Goal: Task Accomplishment & Management: Manage account settings

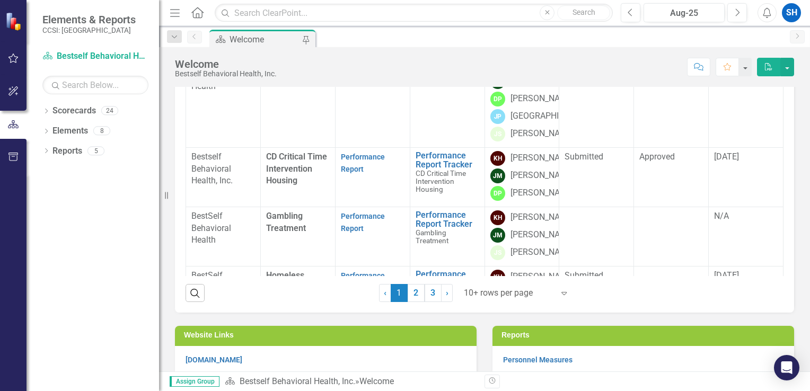
scroll to position [265, 0]
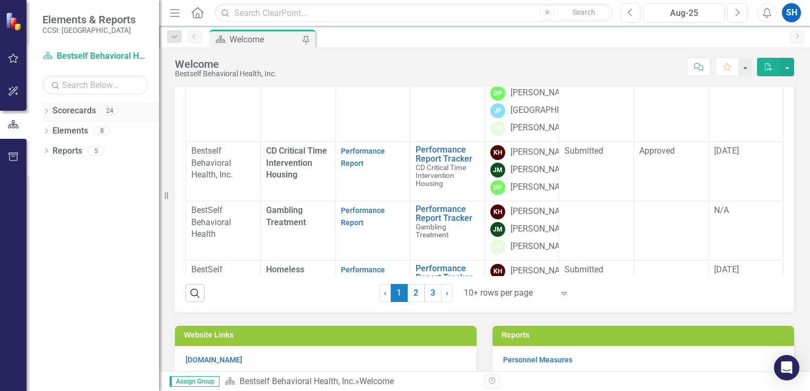
click at [89, 111] on link "Scorecards" at bounding box center [73, 111] width 43 height 12
click at [232, 38] on div "Welcome" at bounding box center [264, 39] width 70 height 13
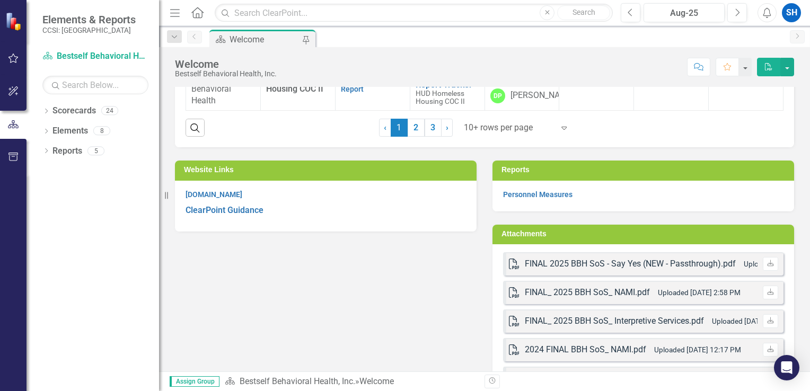
scroll to position [573, 0]
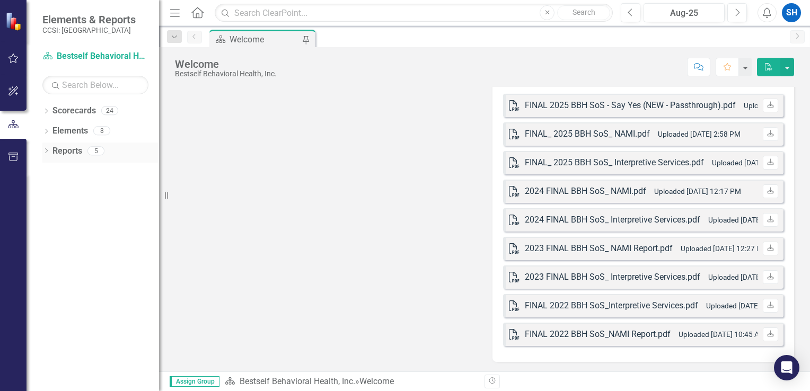
click at [65, 152] on link "Reports" at bounding box center [67, 151] width 30 height 12
click at [43, 151] on icon "Dropdown" at bounding box center [45, 152] width 7 height 6
click at [93, 232] on link "Deliverable Deliverables" at bounding box center [87, 227] width 61 height 12
click at [95, 228] on link "Deliverable Deliverables" at bounding box center [87, 227] width 61 height 12
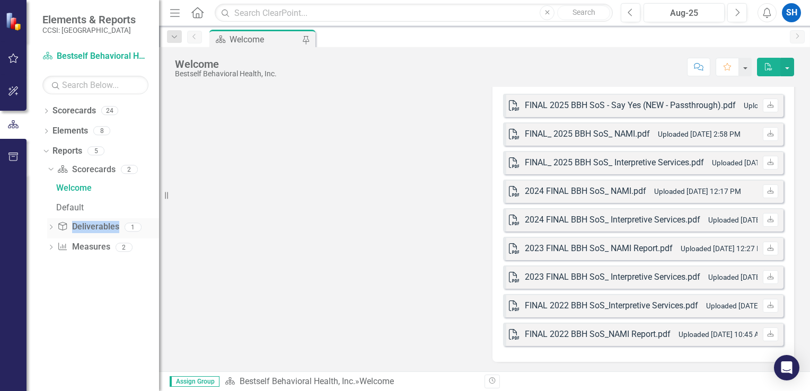
drag, startPoint x: 95, startPoint y: 228, endPoint x: 83, endPoint y: 228, distance: 12.7
click at [83, 228] on link "Deliverable Deliverables" at bounding box center [87, 227] width 61 height 12
click at [87, 170] on link "Scorecard Scorecards" at bounding box center [86, 170] width 58 height 12
click at [95, 55] on link "Scorecard Bestself Behavioral Health, Inc." at bounding box center [95, 56] width 106 height 12
click at [225, 42] on icon "Scorecard" at bounding box center [220, 39] width 11 height 8
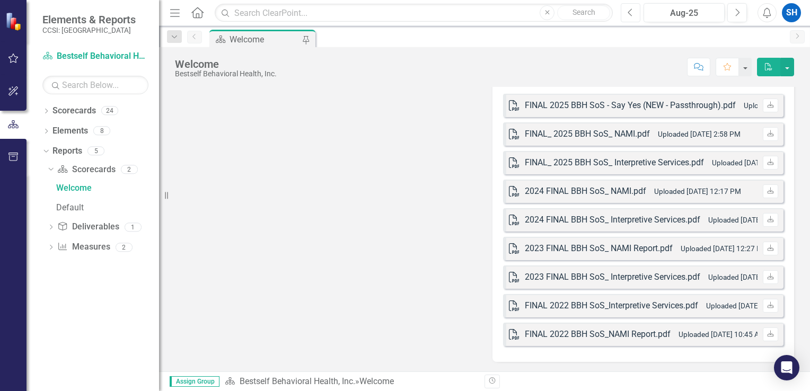
click at [629, 16] on icon "Previous" at bounding box center [630, 13] width 6 height 10
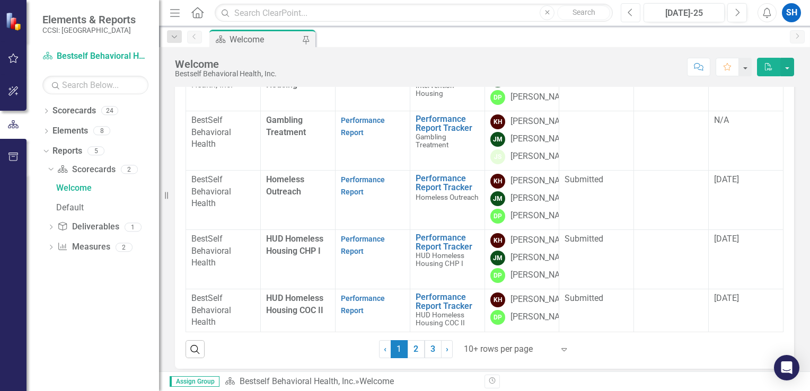
scroll to position [690, 0]
click at [80, 185] on div "Welcome" at bounding box center [107, 188] width 103 height 10
click at [198, 12] on icon "Home" at bounding box center [197, 12] width 14 height 11
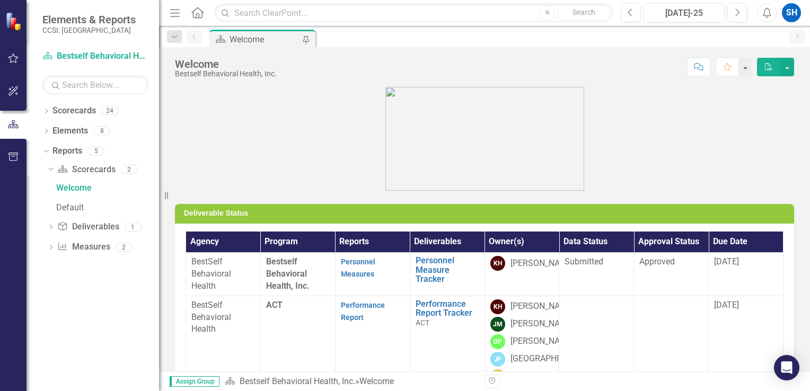
click at [169, 9] on icon "Menu" at bounding box center [175, 12] width 14 height 11
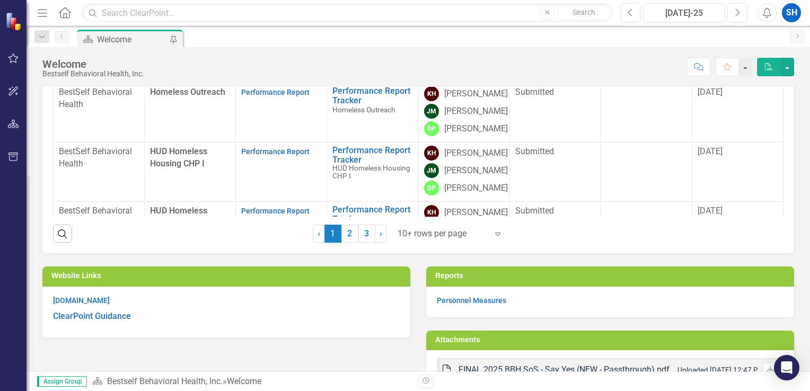
scroll to position [43, 0]
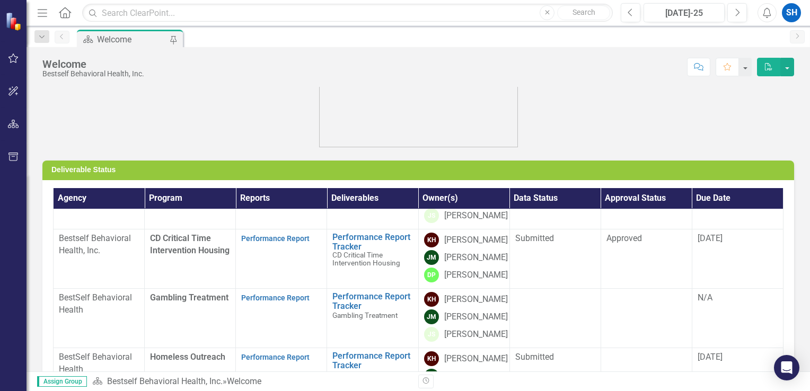
click at [136, 41] on div "Welcome" at bounding box center [132, 39] width 70 height 13
click at [137, 38] on div "Welcome" at bounding box center [132, 39] width 70 height 13
click at [45, 36] on icon "Dropdown" at bounding box center [42, 36] width 10 height 7
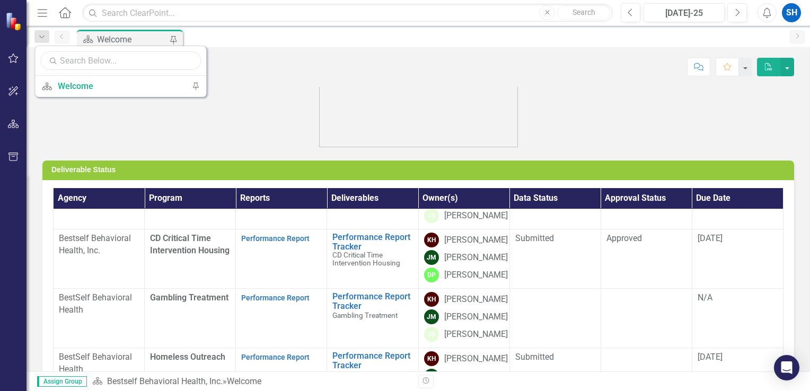
click at [55, 68] on input "text" at bounding box center [120, 60] width 161 height 19
click at [47, 16] on icon "Menu" at bounding box center [43, 12] width 14 height 11
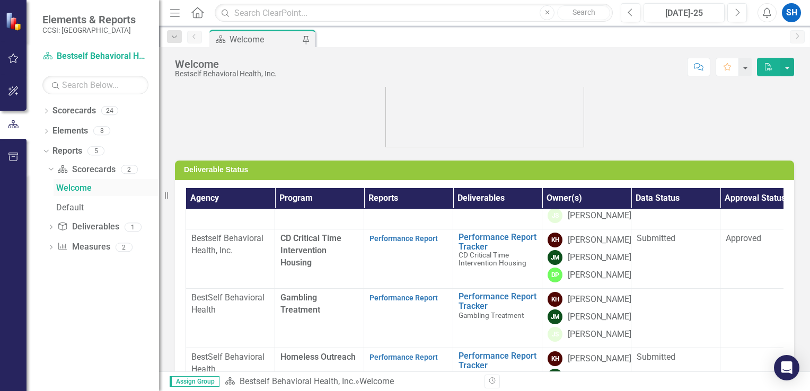
click at [83, 189] on div "Welcome" at bounding box center [107, 188] width 103 height 10
click at [19, 55] on button "button" at bounding box center [14, 59] width 24 height 22
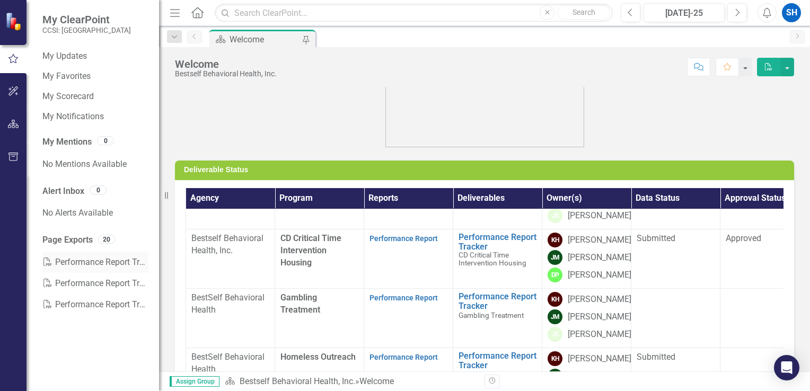
click at [104, 261] on link "PDF Performance Report Tracker" at bounding box center [95, 262] width 106 height 21
click at [55, 96] on link "My Scorecard" at bounding box center [95, 97] width 106 height 12
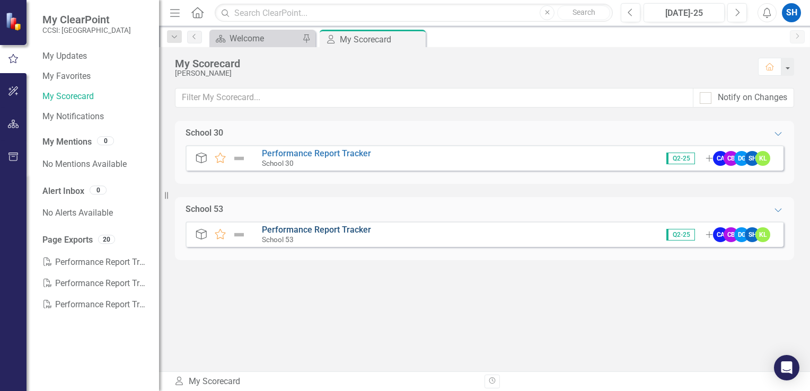
click at [322, 234] on link "Performance Report Tracker" at bounding box center [316, 230] width 109 height 10
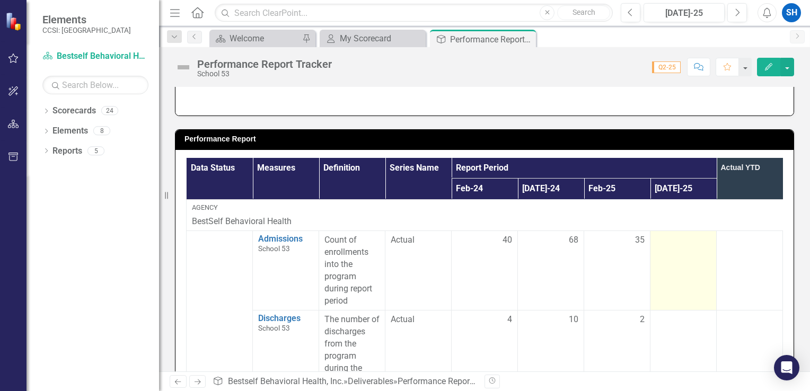
click at [660, 268] on td at bounding box center [683, 270] width 66 height 79
click at [661, 268] on td at bounding box center [683, 270] width 66 height 79
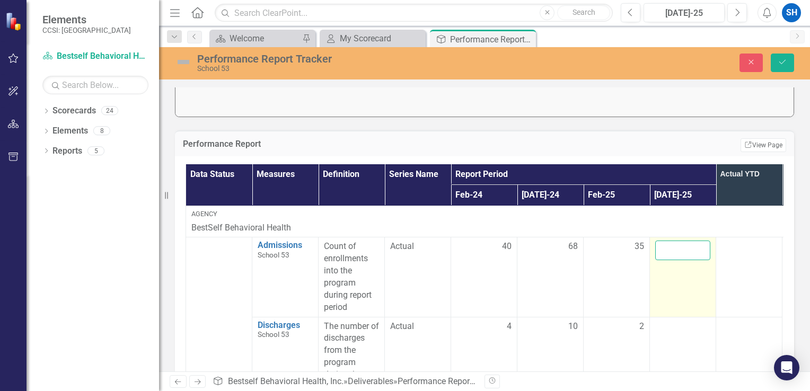
click at [674, 247] on input "number" at bounding box center [682, 251] width 55 height 20
type input "7"
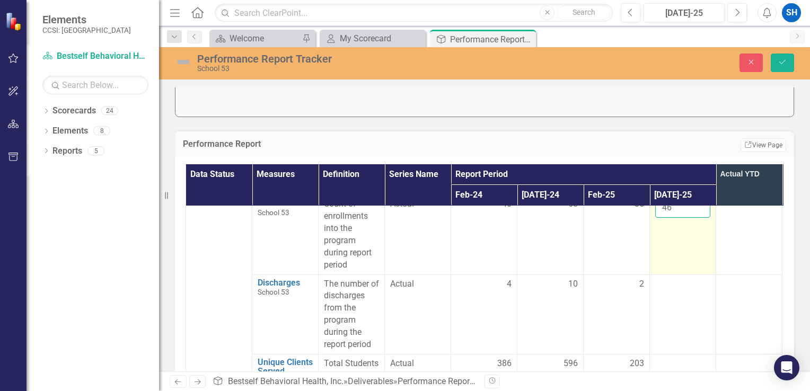
scroll to position [106, 0]
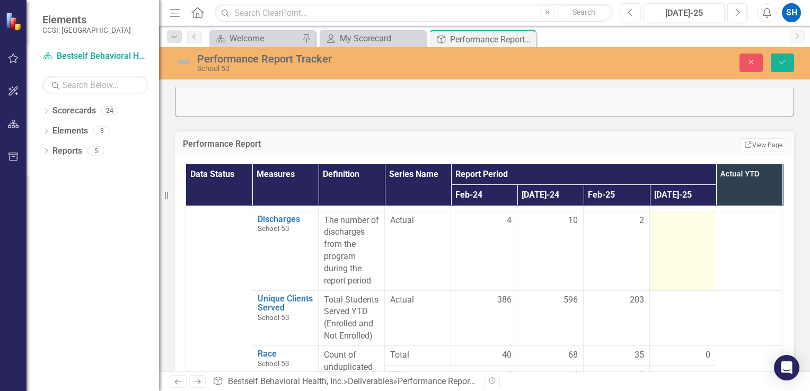
type input "46"
click at [687, 264] on td at bounding box center [683, 250] width 66 height 79
click at [704, 262] on td at bounding box center [683, 250] width 66 height 79
click at [687, 220] on input "number" at bounding box center [682, 225] width 55 height 20
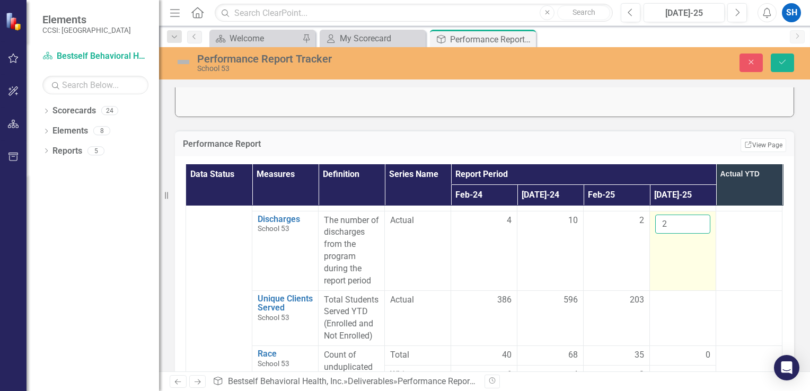
type input "2"
click at [692, 317] on td at bounding box center [683, 317] width 66 height 55
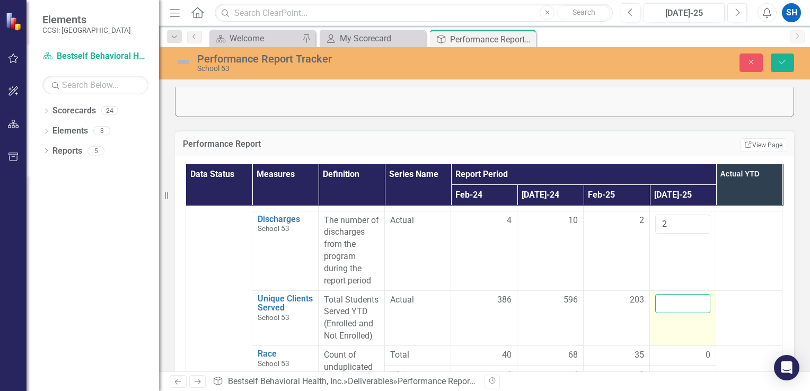
click at [692, 299] on input "number" at bounding box center [682, 304] width 55 height 20
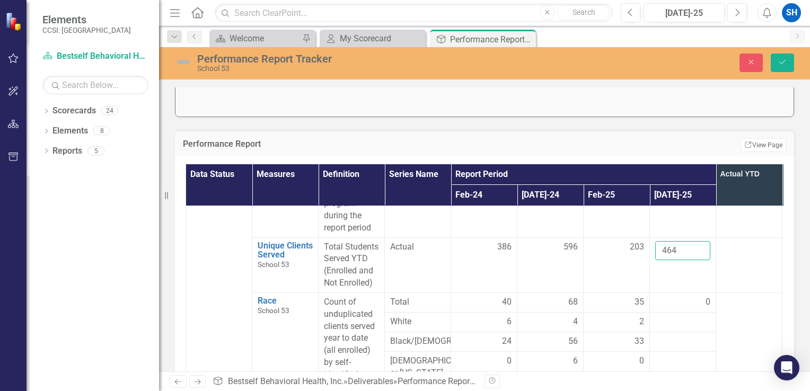
type input "464"
click at [668, 307] on div "0" at bounding box center [682, 302] width 55 height 13
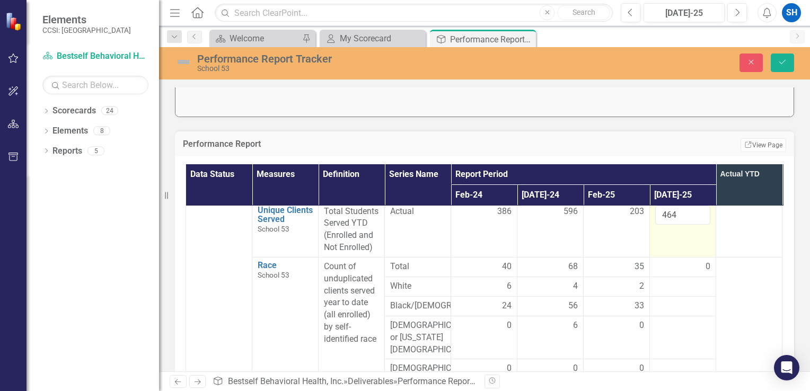
scroll to position [212, 0]
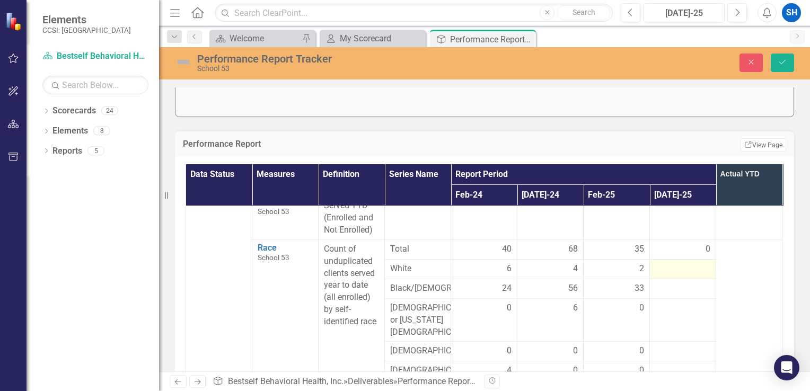
click at [685, 274] on td at bounding box center [683, 269] width 66 height 20
click at [693, 268] on input "number" at bounding box center [682, 273] width 55 height 20
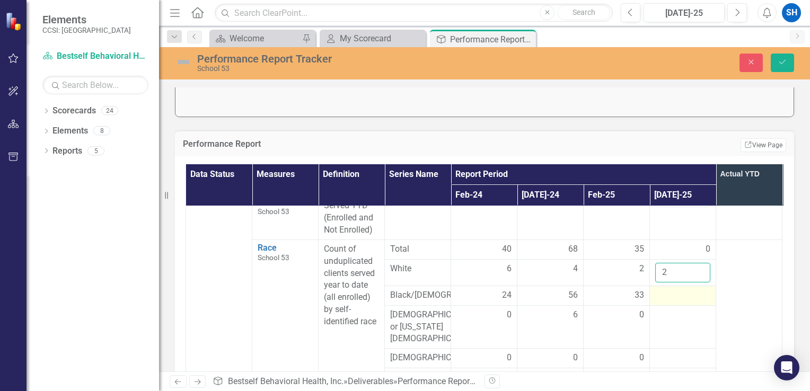
type input "2"
click at [691, 301] on td at bounding box center [683, 296] width 66 height 20
click at [685, 298] on input "number" at bounding box center [682, 299] width 55 height 20
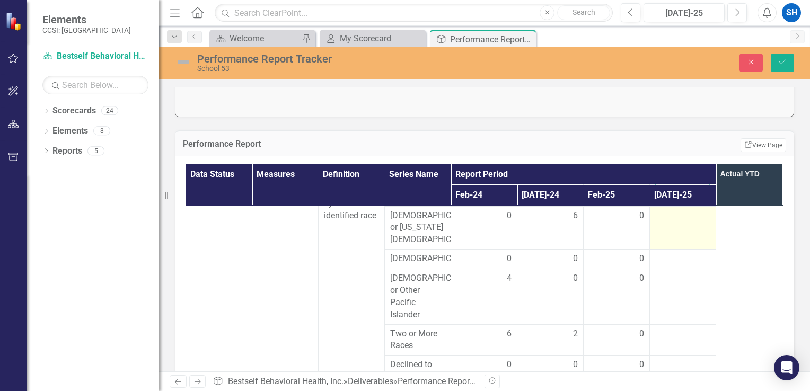
scroll to position [265, 0]
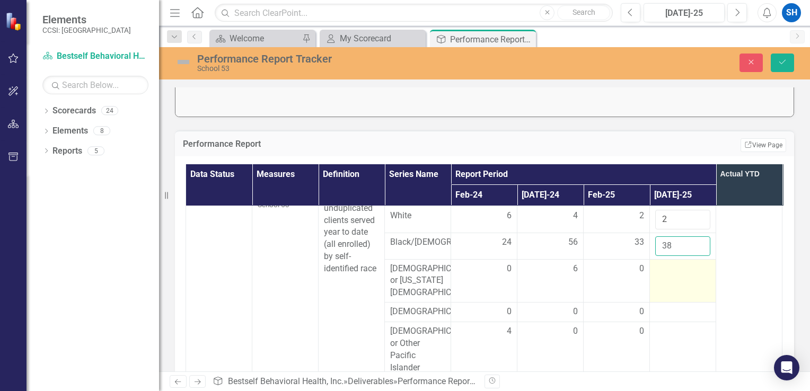
type input "38"
click at [680, 295] on td at bounding box center [683, 280] width 66 height 43
click at [680, 282] on input "number" at bounding box center [682, 273] width 55 height 20
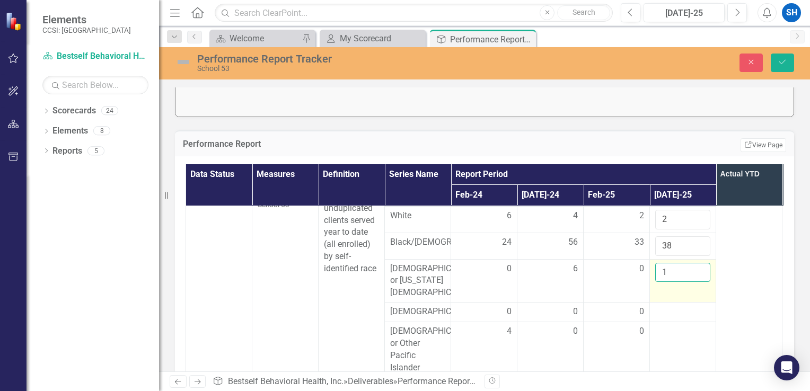
type input "1"
click at [702, 272] on input "1" at bounding box center [682, 273] width 55 height 20
click at [699, 243] on input "39" at bounding box center [682, 246] width 55 height 20
type input "40"
click at [701, 241] on input "40" at bounding box center [682, 246] width 55 height 20
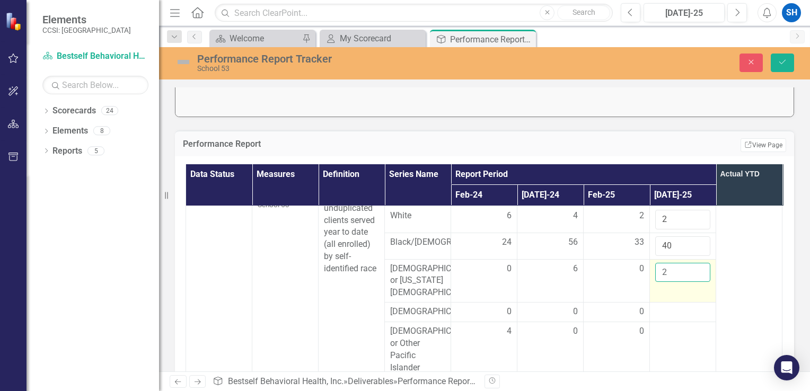
click at [700, 268] on input "2" at bounding box center [682, 273] width 55 height 20
click at [700, 269] on input "3" at bounding box center [682, 273] width 55 height 20
click at [700, 269] on input "4" at bounding box center [682, 273] width 55 height 20
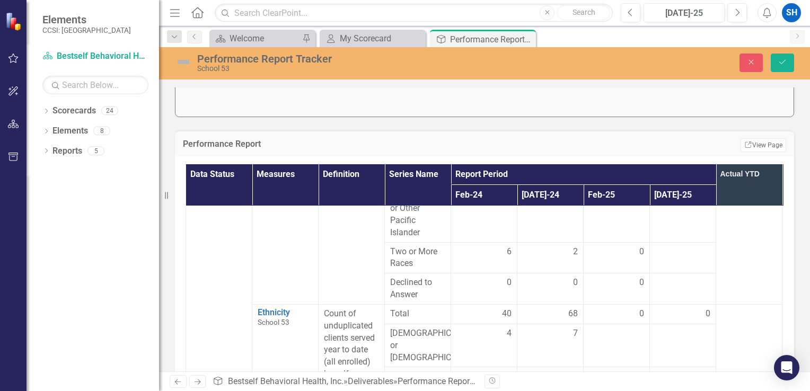
scroll to position [424, 0]
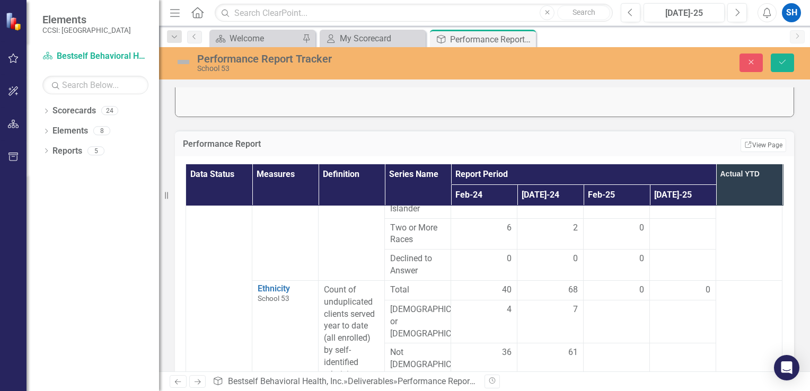
type input "3"
click at [666, 290] on div "0" at bounding box center [682, 290] width 55 height 12
click at [676, 313] on div at bounding box center [682, 310] width 55 height 13
click at [676, 314] on div at bounding box center [682, 310] width 55 height 13
click at [700, 314] on input "1" at bounding box center [682, 314] width 55 height 20
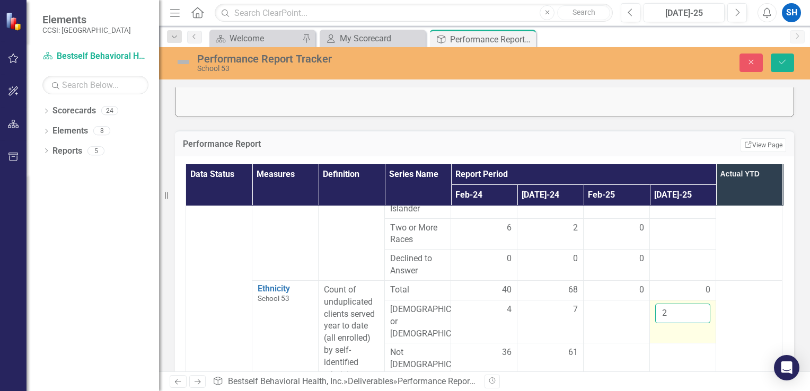
click at [700, 314] on input "2" at bounding box center [682, 314] width 55 height 20
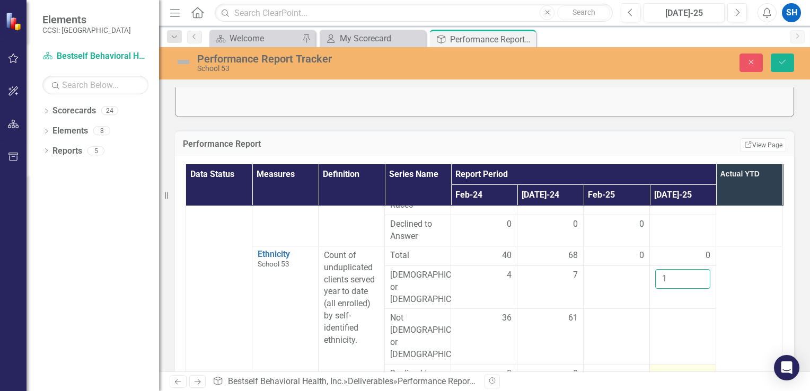
scroll to position [477, 0]
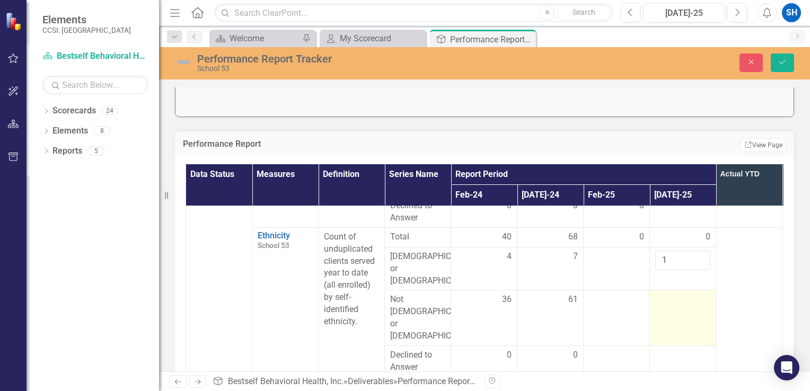
click at [705, 294] on div at bounding box center [682, 300] width 55 height 13
click at [683, 294] on input "number" at bounding box center [682, 304] width 55 height 20
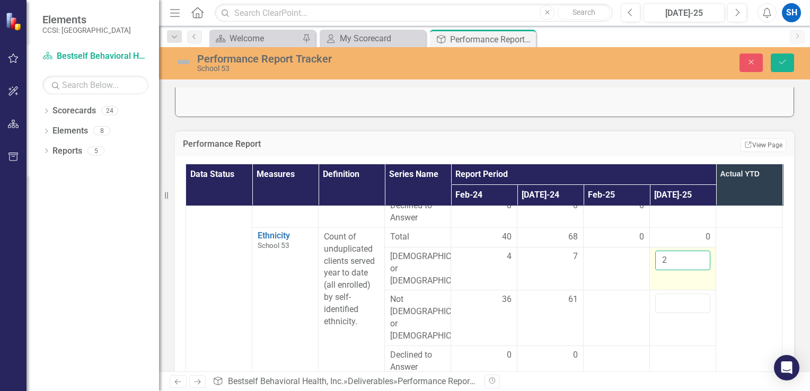
type input "2"
click at [699, 259] on input "2" at bounding box center [682, 261] width 55 height 20
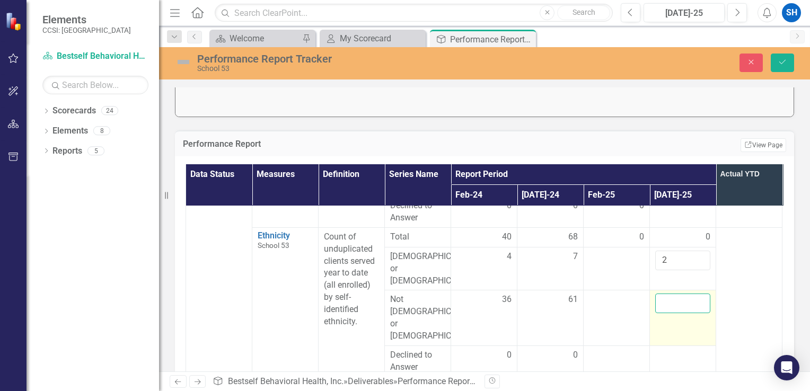
click at [676, 294] on input "number" at bounding box center [682, 304] width 55 height 20
type input "7"
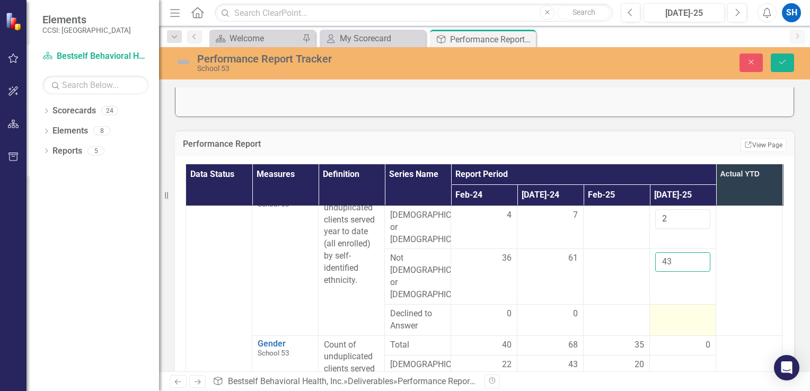
scroll to position [530, 0]
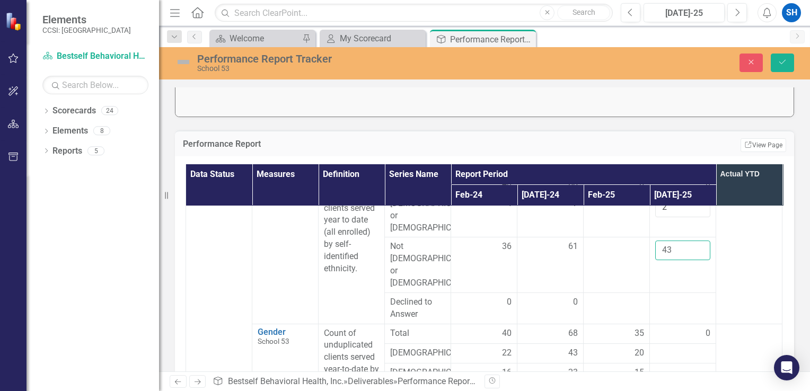
type input "43"
click at [681, 328] on div "0" at bounding box center [682, 334] width 55 height 12
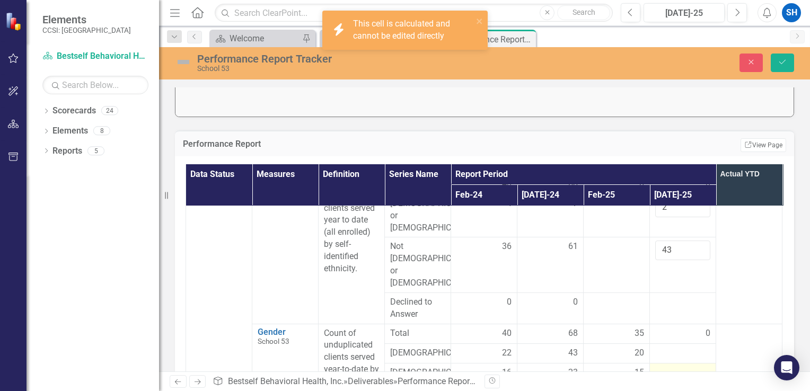
click at [677, 363] on td at bounding box center [683, 373] width 66 height 20
click at [673, 347] on div at bounding box center [682, 353] width 55 height 13
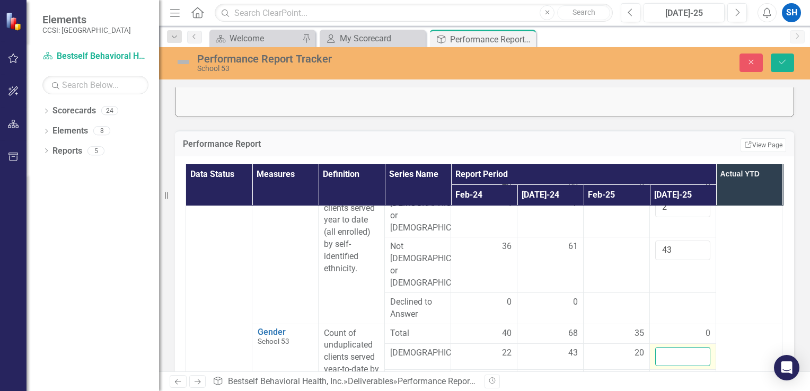
click at [686, 347] on input "number" at bounding box center [682, 357] width 55 height 20
type input "26"
click at [676, 373] on input "number" at bounding box center [682, 383] width 55 height 20
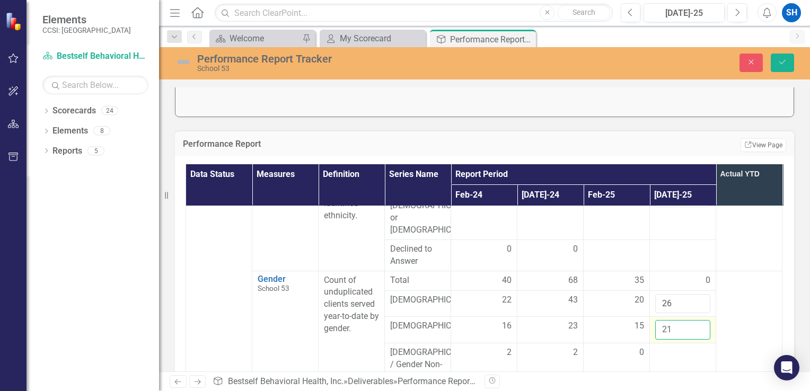
type input "21"
click at [700, 320] on input "21" at bounding box center [682, 330] width 55 height 20
click at [701, 294] on input "26" at bounding box center [682, 304] width 55 height 20
type input "25"
click at [697, 294] on input "25" at bounding box center [682, 304] width 55 height 20
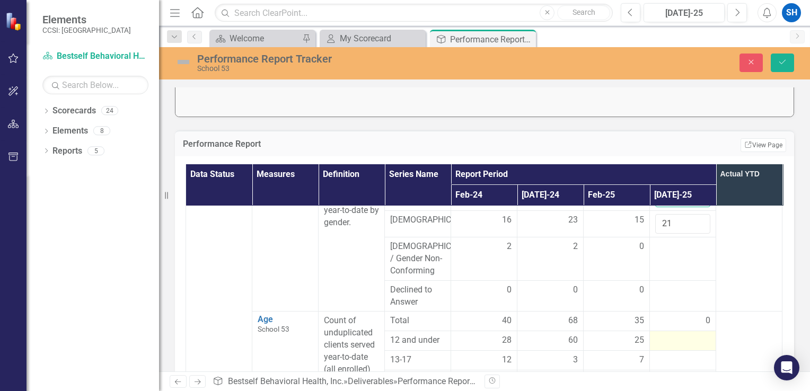
scroll to position [636, 0]
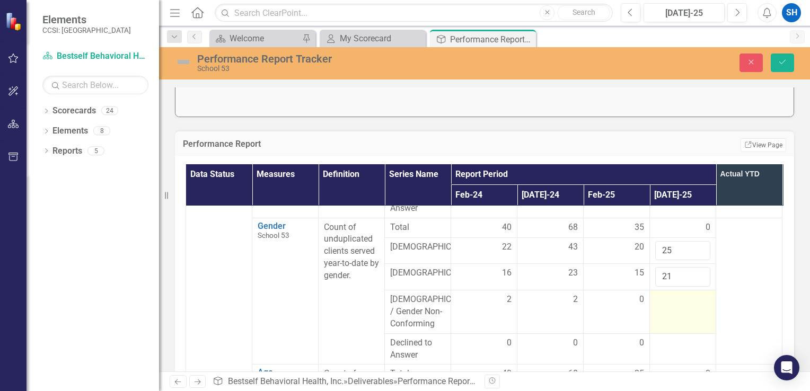
click at [661, 290] on td at bounding box center [683, 311] width 66 height 43
click at [661, 294] on input "number" at bounding box center [682, 304] width 55 height 20
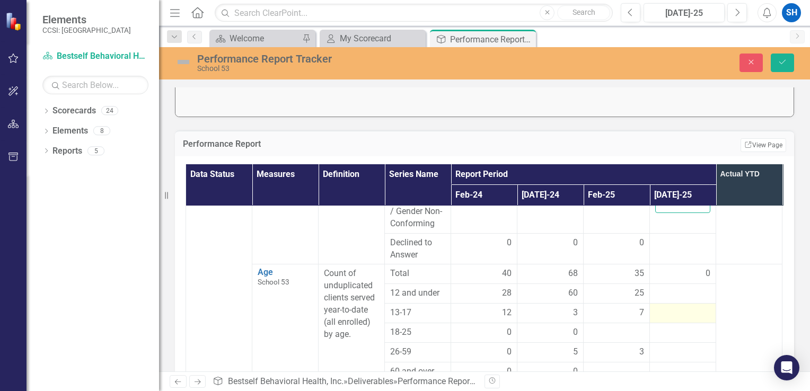
scroll to position [742, 0]
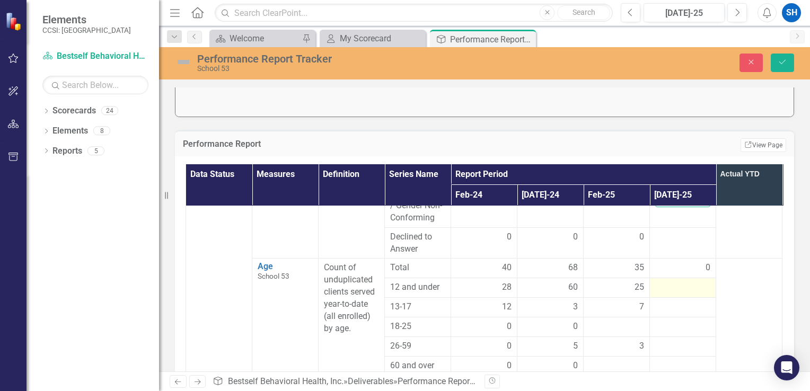
type input "-1"
click at [671, 281] on div at bounding box center [682, 287] width 55 height 13
click at [680, 281] on input "number" at bounding box center [682, 291] width 55 height 20
type input "36"
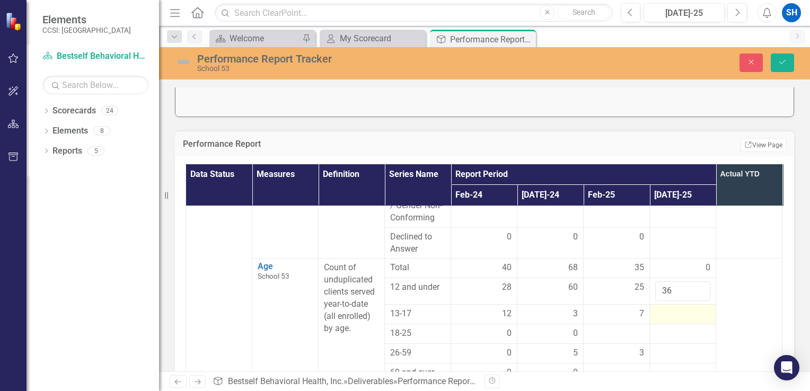
click at [682, 308] on div at bounding box center [682, 314] width 55 height 13
click at [674, 308] on input "number" at bounding box center [682, 318] width 55 height 20
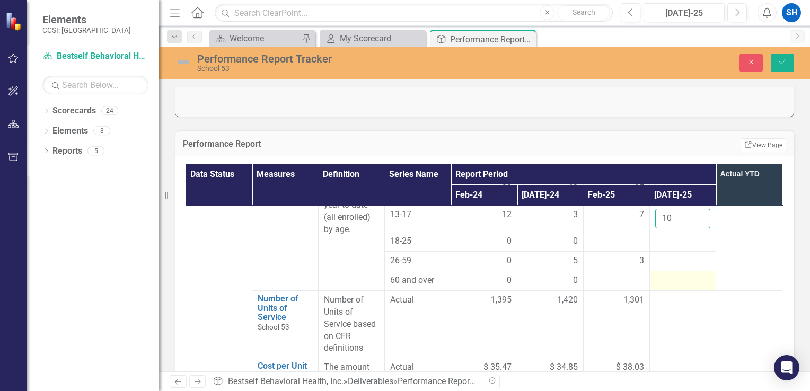
scroll to position [848, 0]
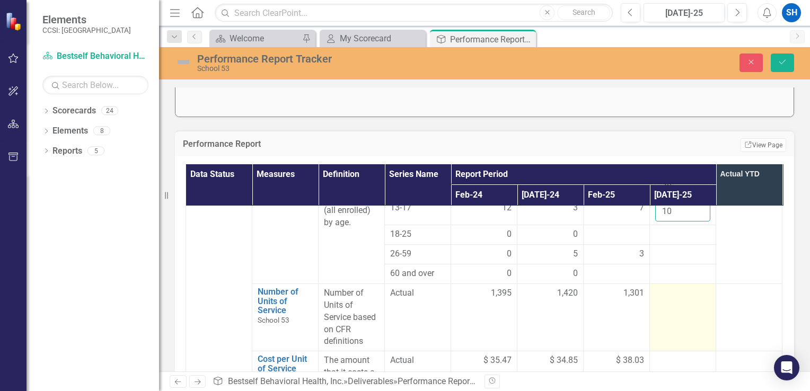
type input "10"
click at [668, 284] on td at bounding box center [683, 317] width 66 height 67
click at [669, 287] on input "number" at bounding box center [682, 297] width 55 height 20
type input "1"
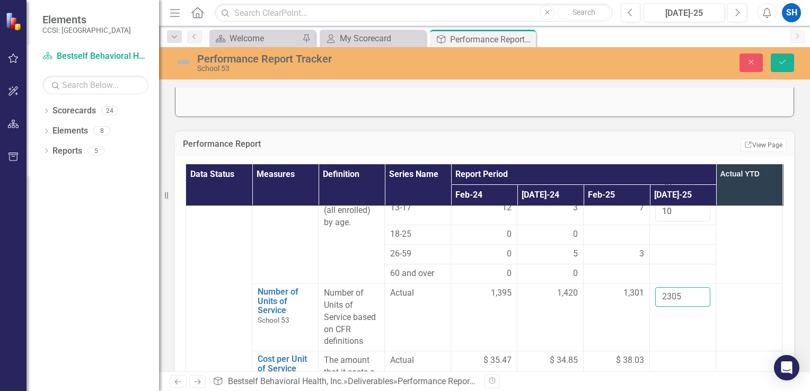
type input "2305"
click at [682, 351] on td at bounding box center [683, 384] width 66 height 67
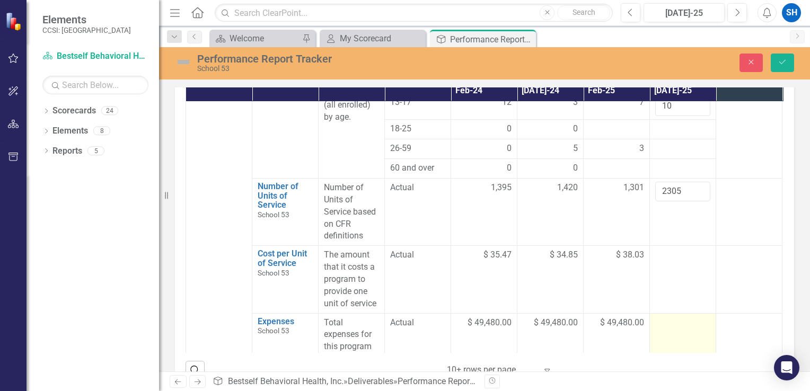
scroll to position [371, 0]
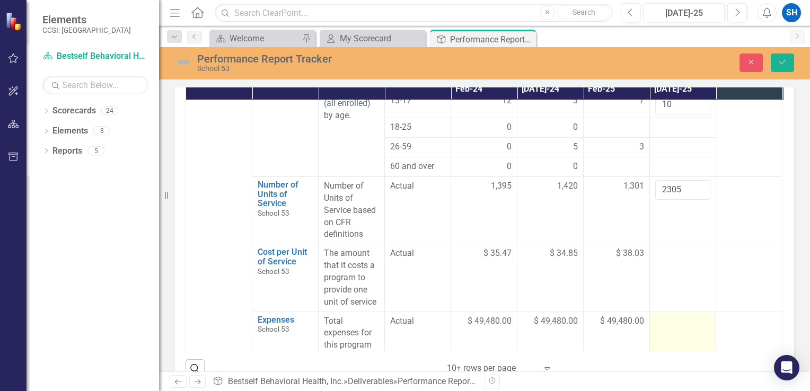
click at [680, 312] on td at bounding box center [683, 345] width 66 height 67
click at [677, 315] on input "number" at bounding box center [682, 325] width 55 height 20
type input "49480"
click at [667, 332] on td "49480" at bounding box center [683, 345] width 66 height 67
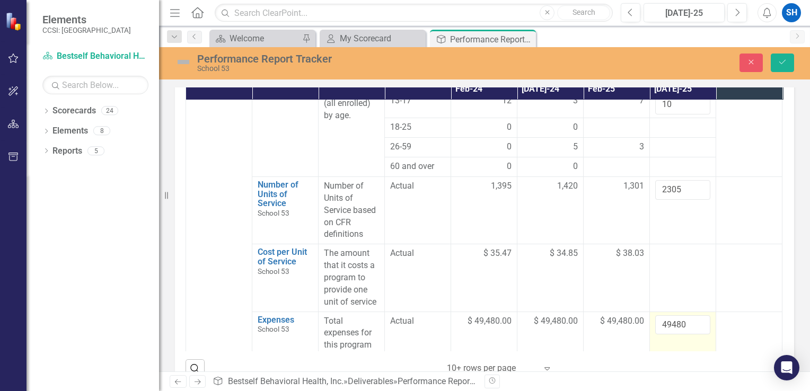
click at [667, 332] on td "49480" at bounding box center [683, 345] width 66 height 67
click at [664, 315] on input "49480" at bounding box center [682, 325] width 55 height 20
type input "49480"
click at [692, 244] on td at bounding box center [683, 277] width 66 height 67
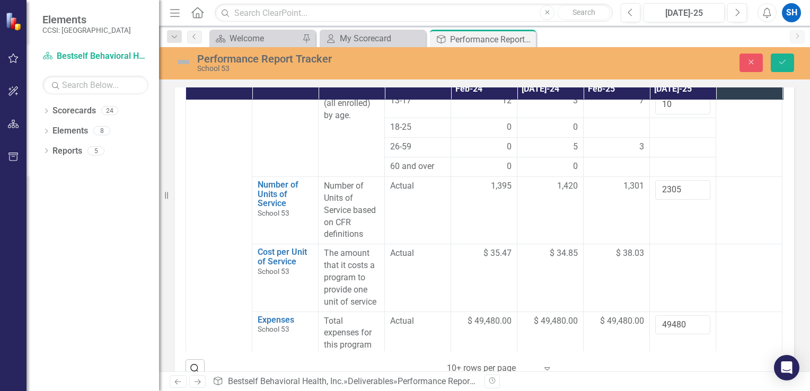
click at [690, 244] on td at bounding box center [683, 277] width 66 height 67
click at [671, 189] on td "2305" at bounding box center [683, 210] width 66 height 67
click at [788, 61] on button "Save" at bounding box center [782, 63] width 23 height 19
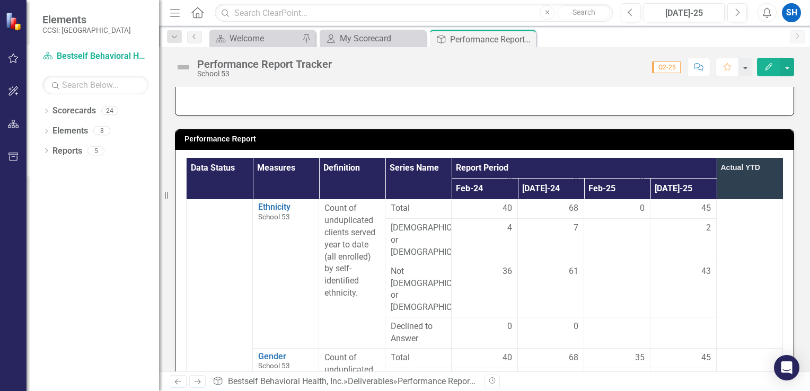
scroll to position [583, 0]
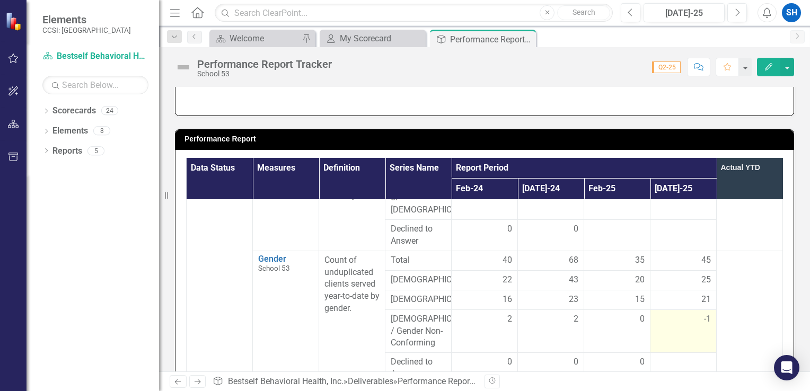
click at [701, 313] on div "-1" at bounding box center [683, 319] width 55 height 12
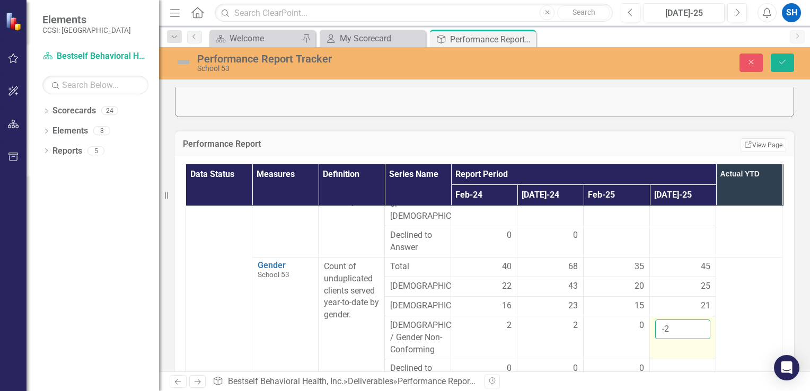
click at [699, 320] on input "-2" at bounding box center [682, 330] width 55 height 20
click at [700, 320] on input "-2" at bounding box center [682, 330] width 55 height 20
type input "0"
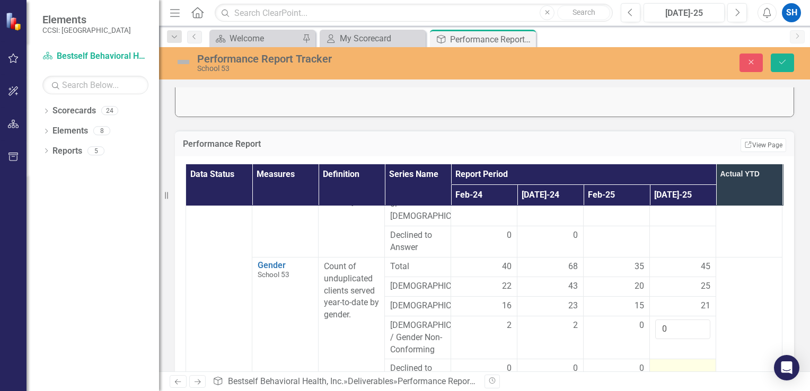
click at [690, 363] on div at bounding box center [682, 369] width 55 height 13
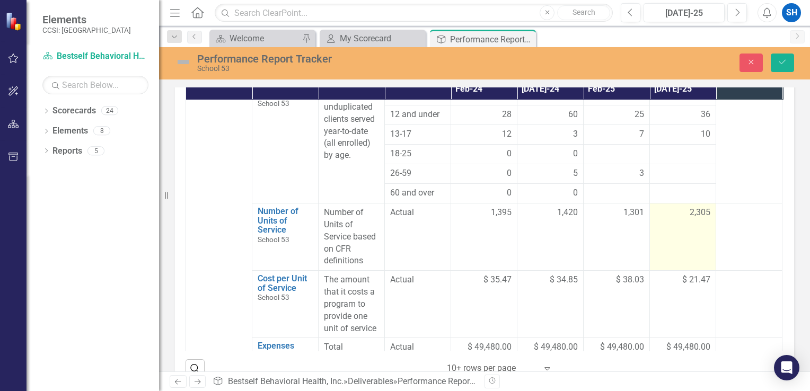
scroll to position [763, 0]
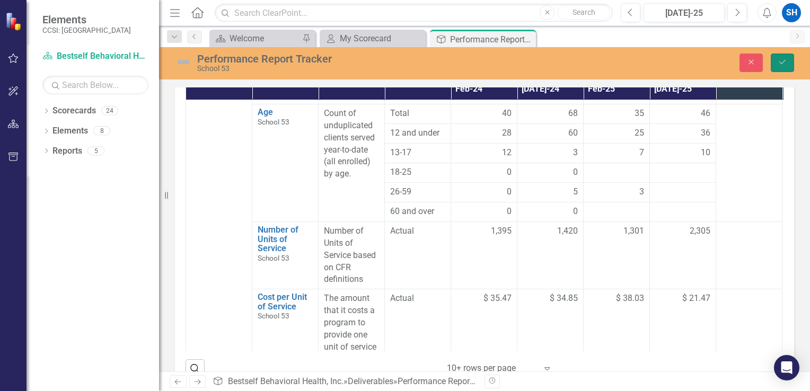
click at [780, 67] on button "Save" at bounding box center [782, 63] width 23 height 19
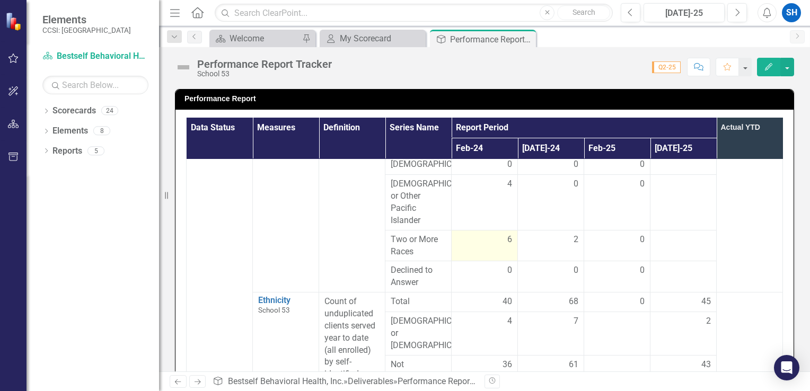
scroll to position [446, 0]
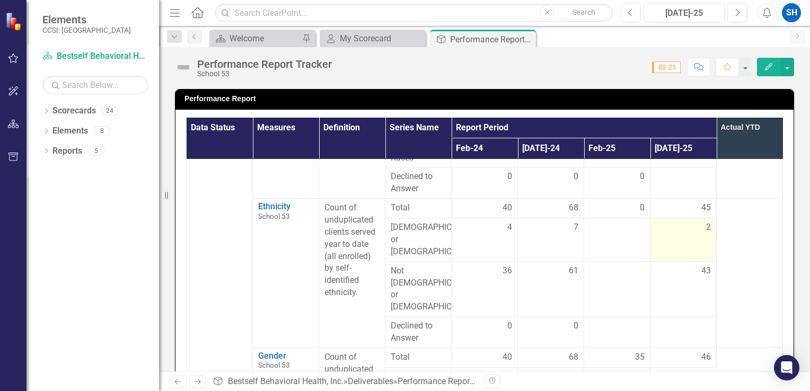
click at [704, 245] on td "2" at bounding box center [683, 239] width 66 height 43
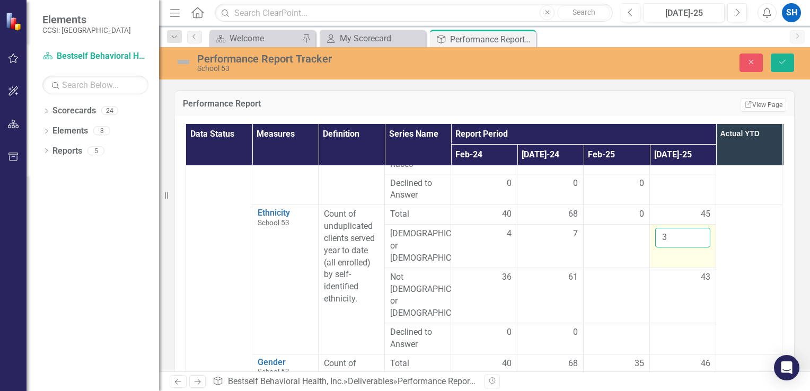
type input "3"
click at [700, 244] on input "3" at bounding box center [682, 238] width 55 height 20
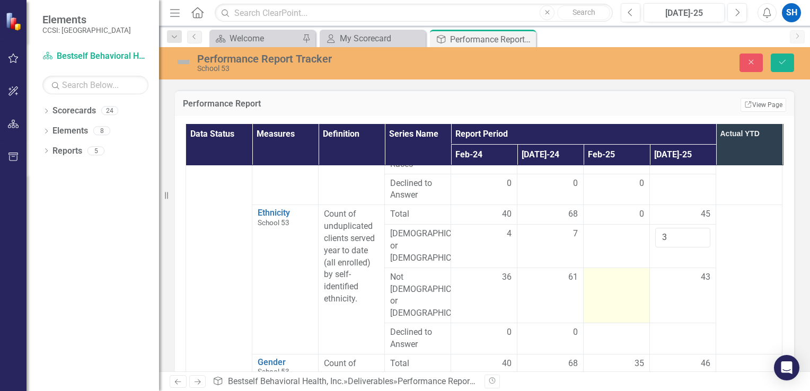
click at [649, 281] on td at bounding box center [617, 295] width 66 height 55
click at [784, 63] on icon "Save" at bounding box center [782, 61] width 10 height 7
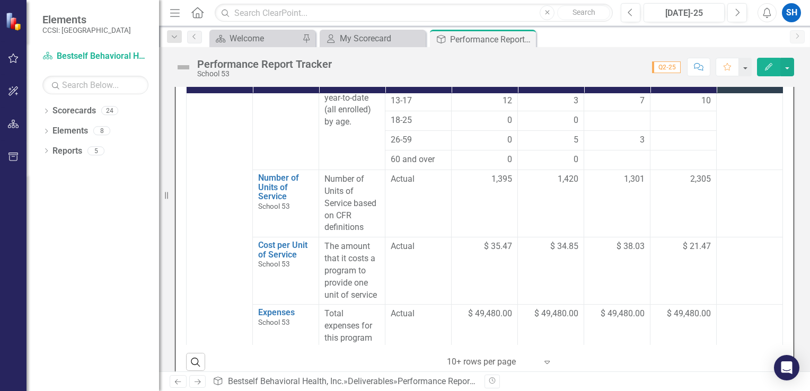
scroll to position [817, 0]
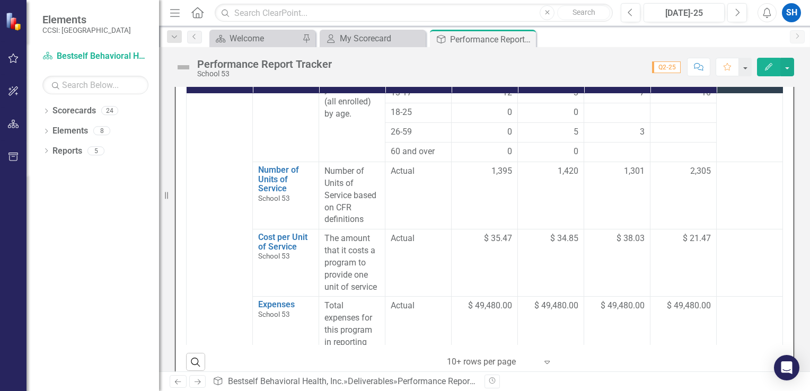
click at [169, 12] on icon "Menu" at bounding box center [175, 12] width 14 height 11
